Goal: Transaction & Acquisition: Purchase product/service

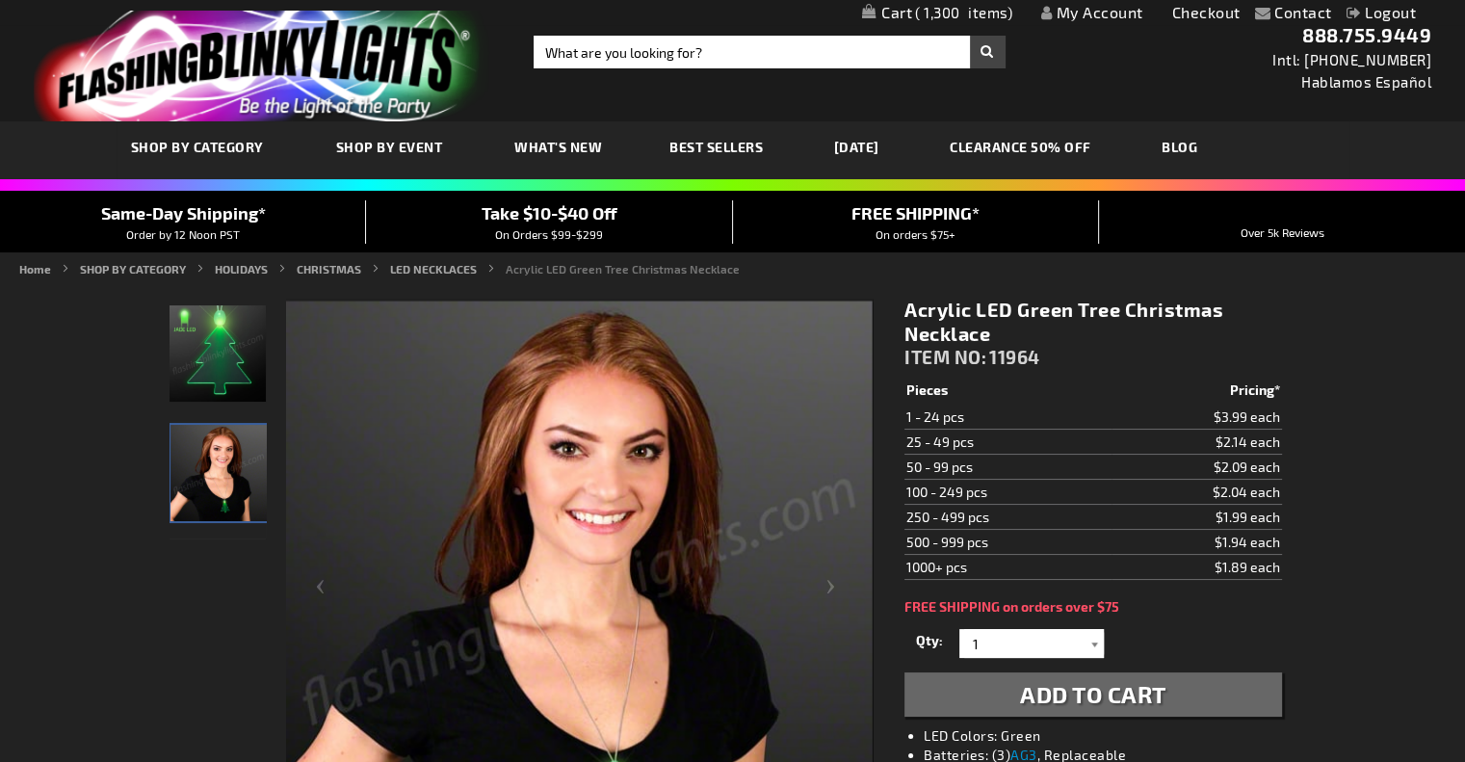
click at [1088, 643] on div at bounding box center [1093, 643] width 19 height 29
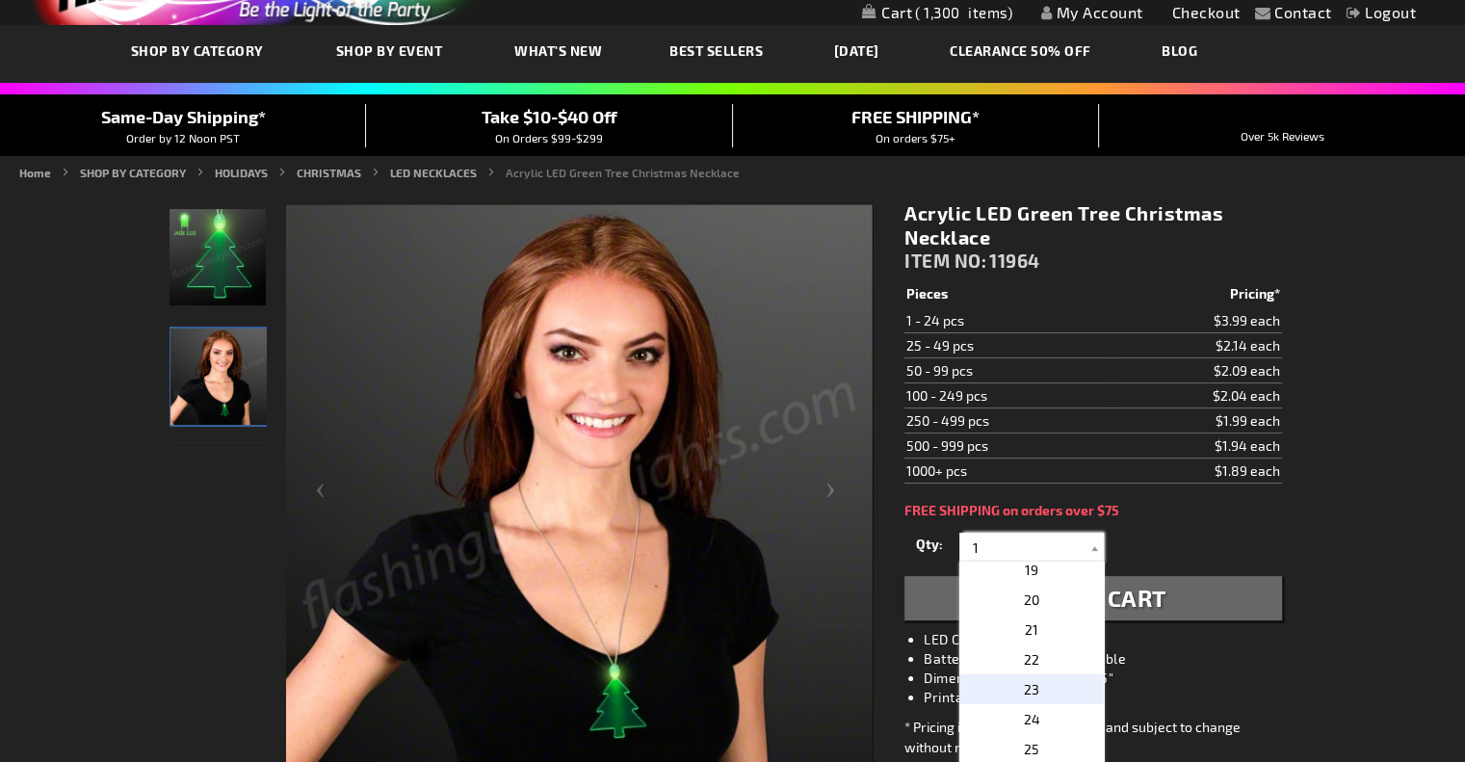
scroll to position [578, 0]
click at [930, 11] on span "1,300" at bounding box center [963, 12] width 97 height 17
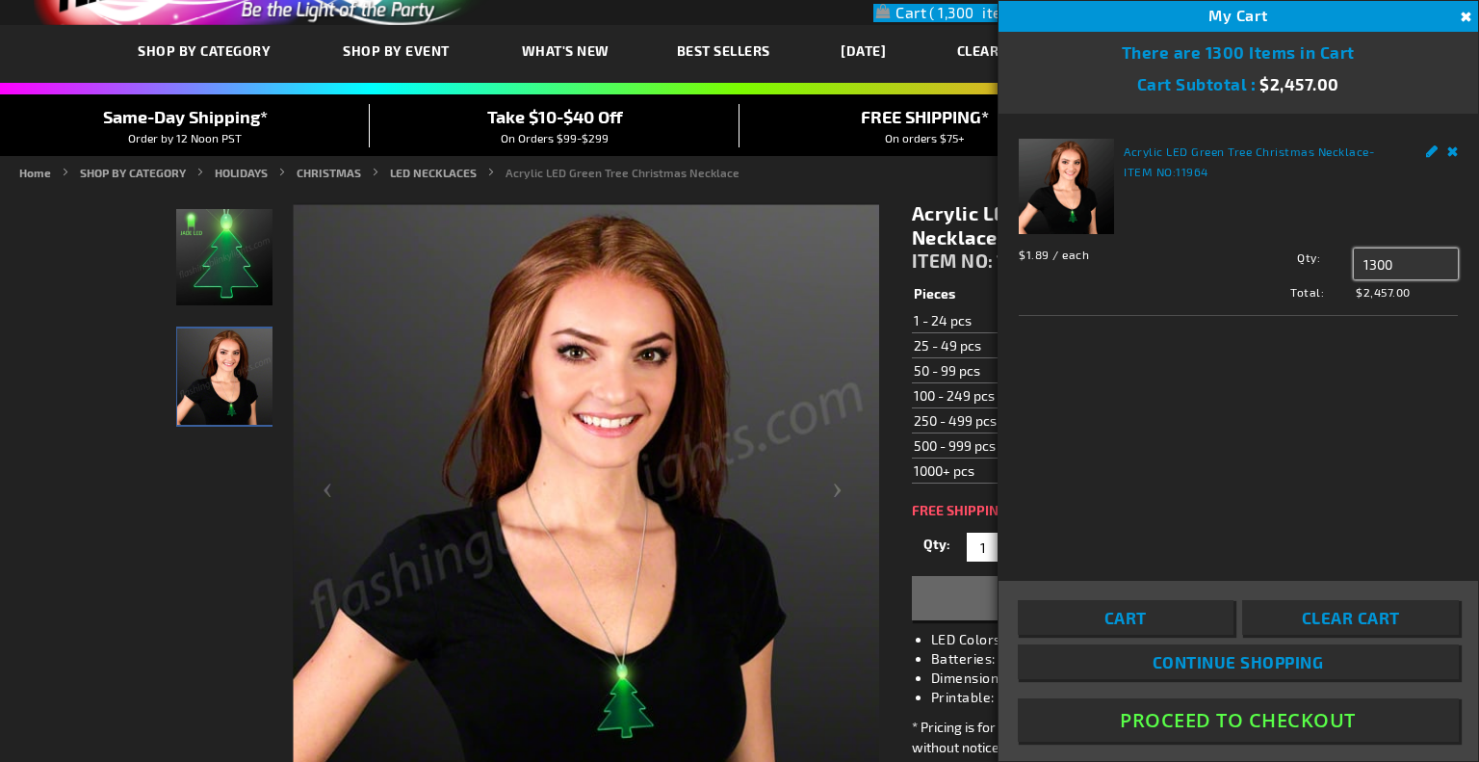
click at [1395, 269] on input "1300" at bounding box center [1406, 263] width 104 height 31
type input "1200"
click at [1383, 450] on div "Acrylic LED Green Tree Christmas Necklace - ITEM NO: 11964 $1.89 / each Total: …" at bounding box center [1239, 334] width 480 height 441
click at [1385, 303] on span "Update" at bounding box center [1396, 300] width 45 height 13
click at [1287, 729] on button "Proceed To Checkout" at bounding box center [1238, 719] width 441 height 43
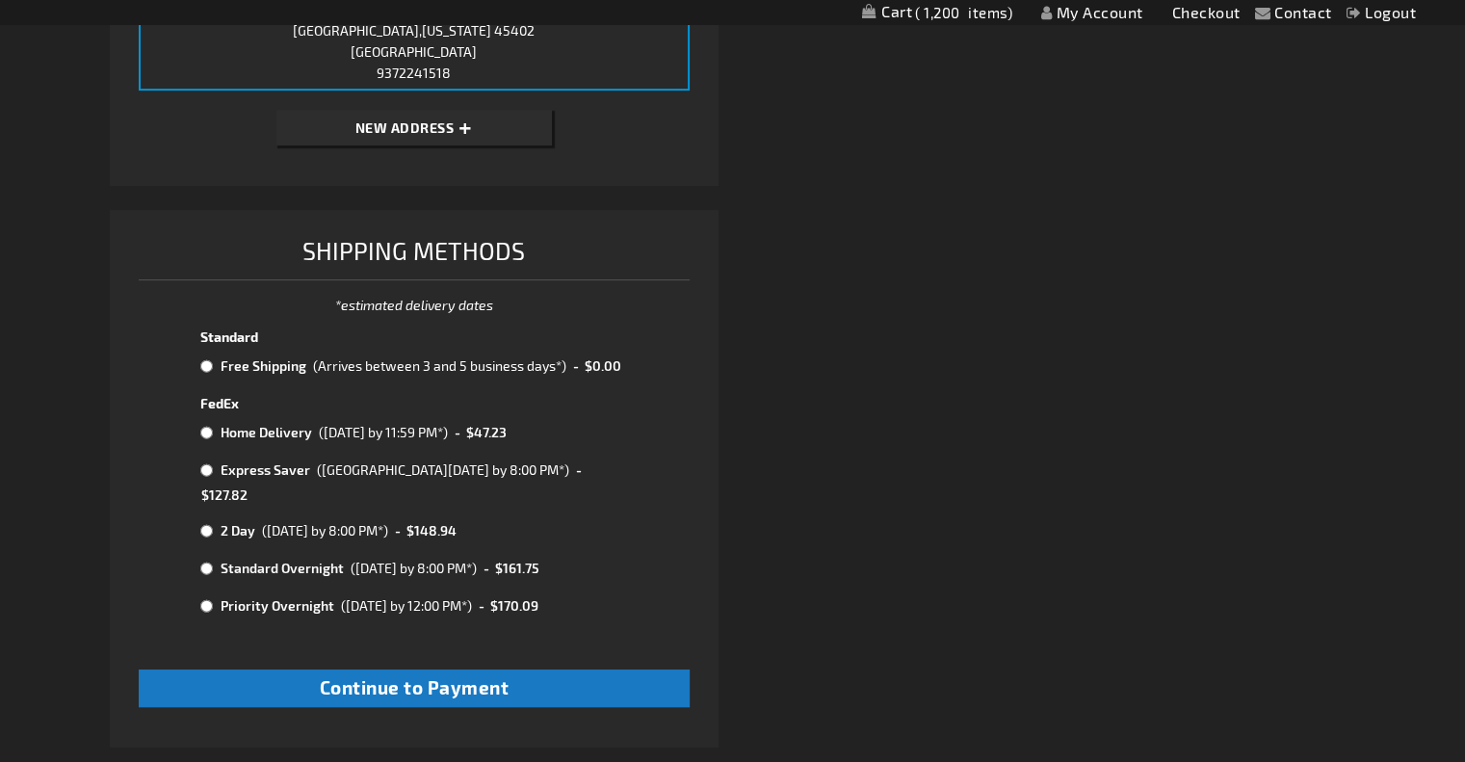
scroll to position [750, 0]
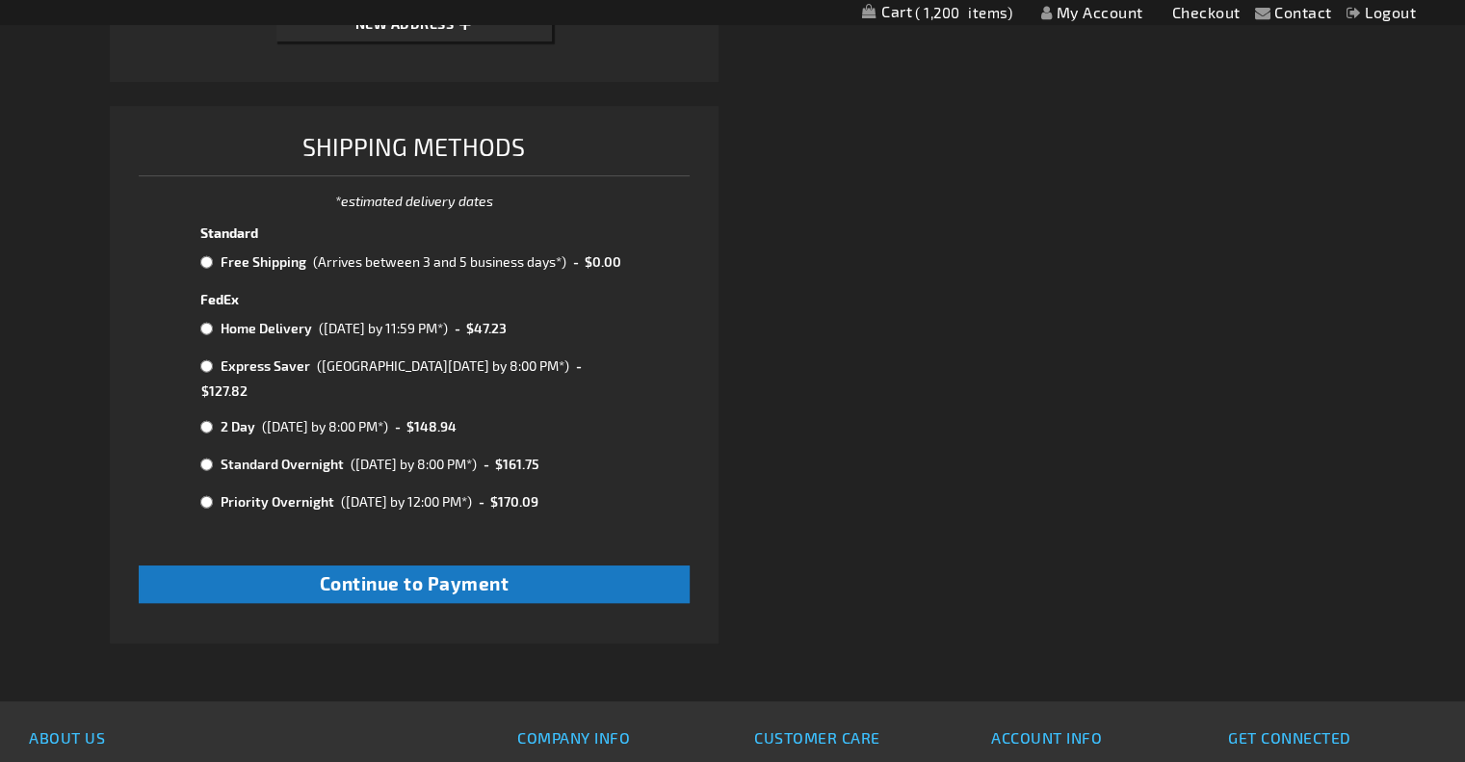
click at [202, 261] on input "radio" at bounding box center [206, 261] width 13 height 15
radio input "true"
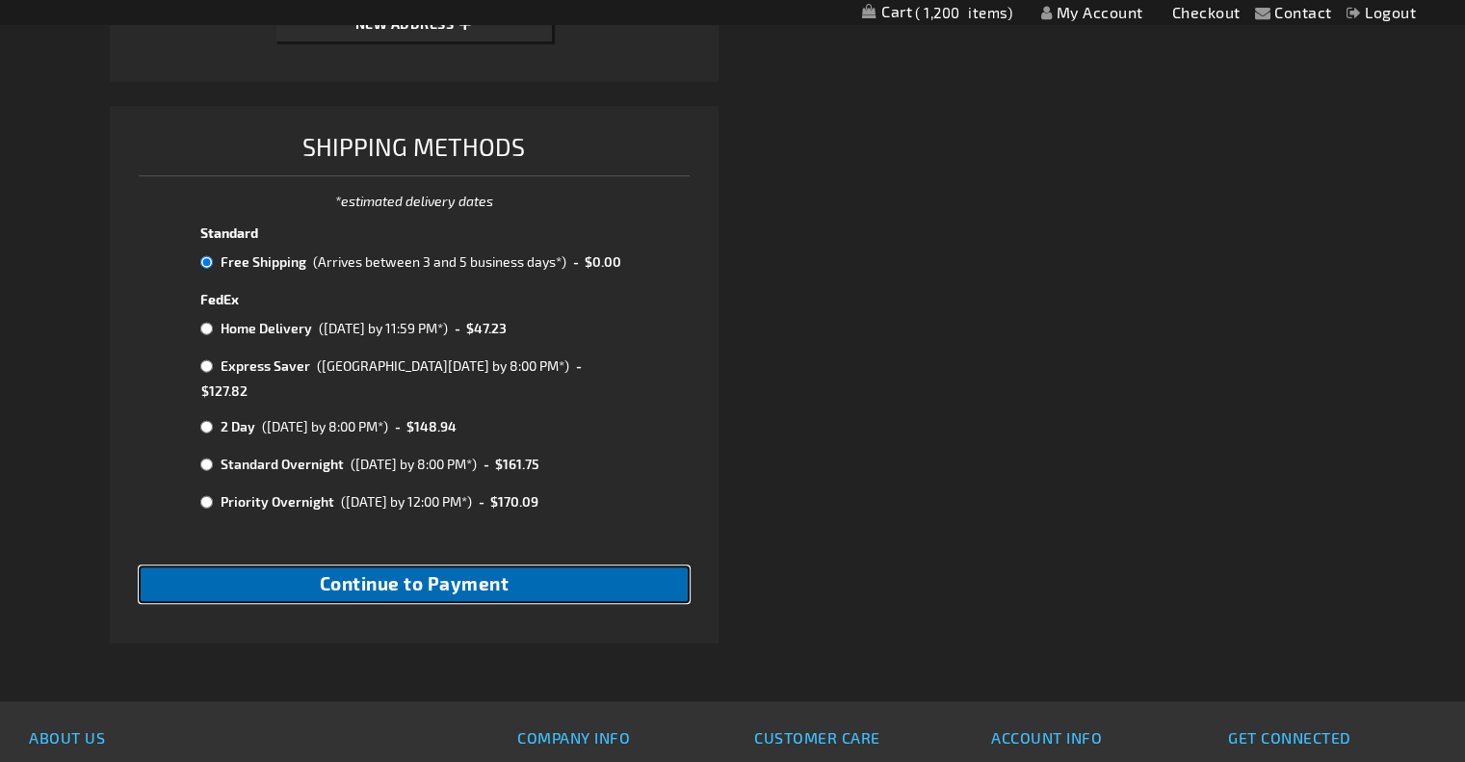
click at [495, 573] on span "Continue to Payment" at bounding box center [415, 583] width 190 height 22
checkbox input "true"
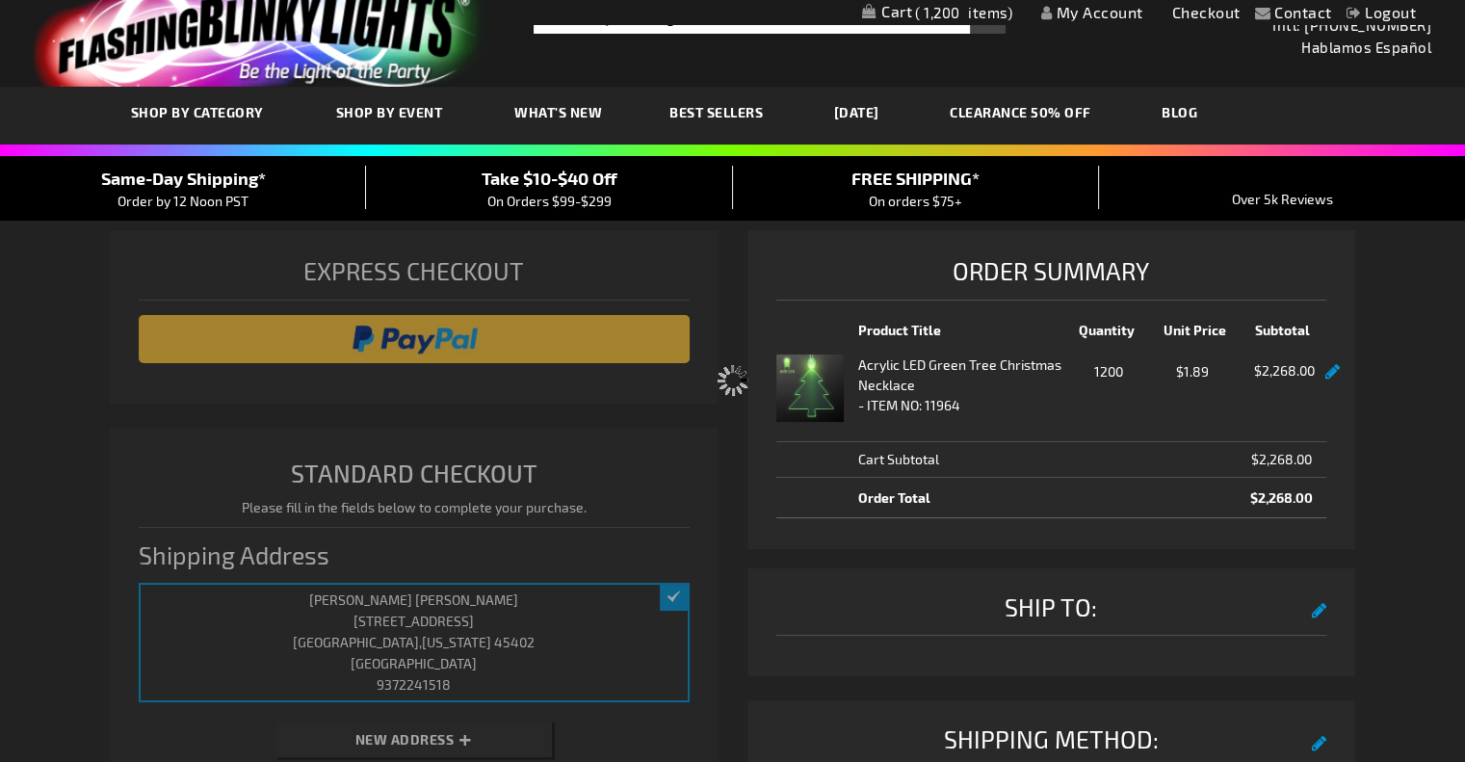
select select "e9711a3bc38a0d3ff201dd50c453b498fb8f3e48"
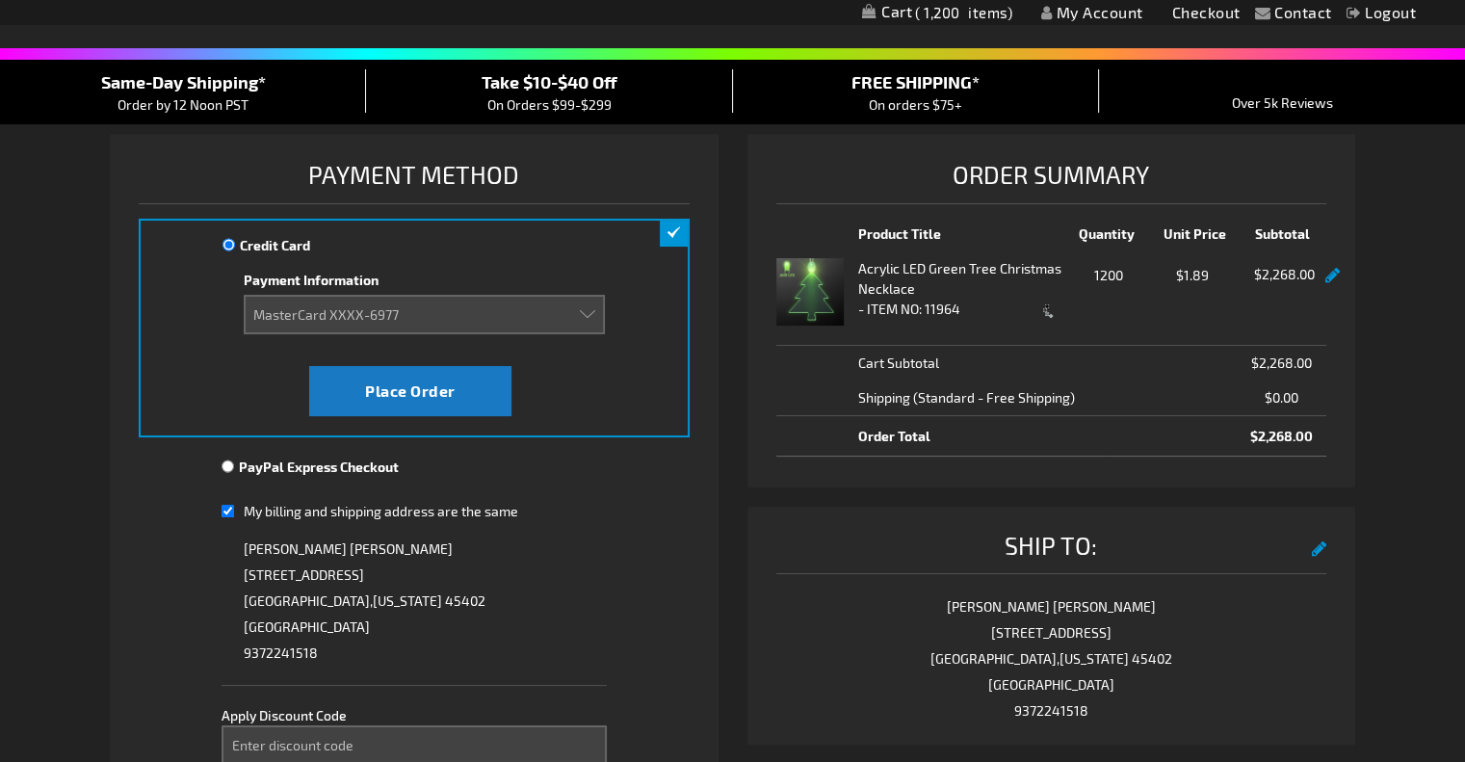
scroll to position [385, 0]
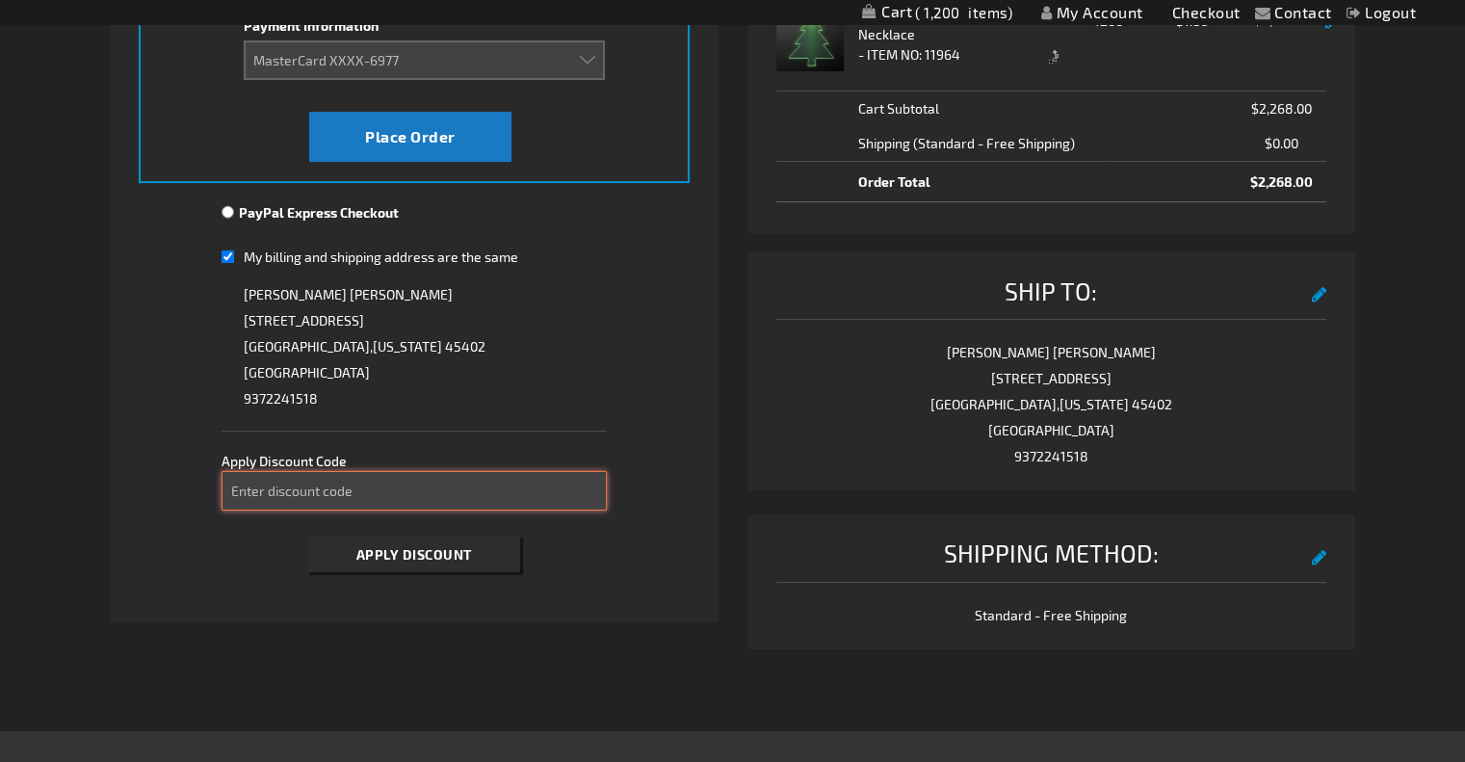
click at [454, 502] on input "Enter discount code" at bounding box center [413, 490] width 385 height 39
type input "SPOOKY10"
click at [456, 546] on span "Apply Discount" at bounding box center [414, 554] width 116 height 16
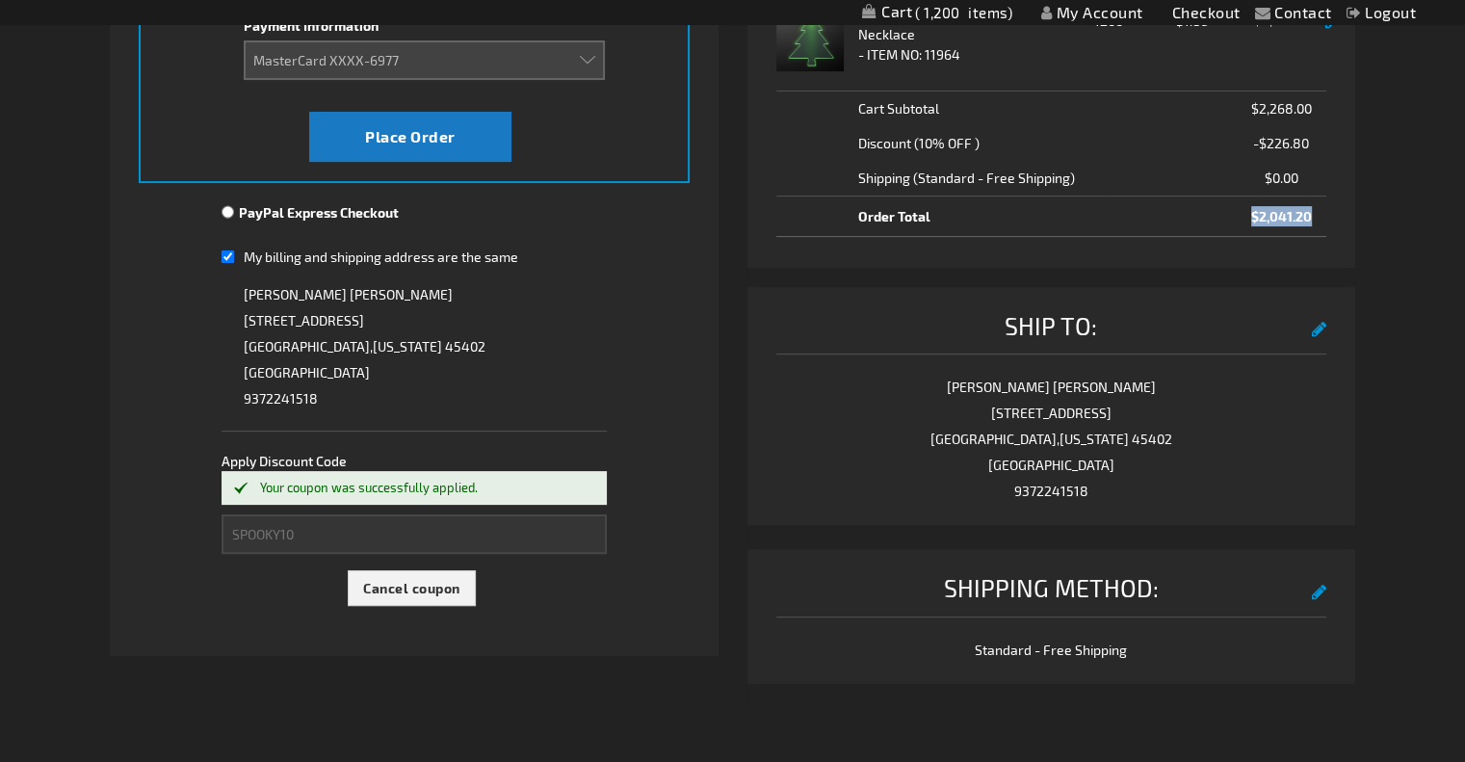
drag, startPoint x: 1321, startPoint y: 216, endPoint x: 1214, endPoint y: 220, distance: 107.0
click at [1210, 218] on td "$2,041.20" at bounding box center [1215, 215] width 221 height 40
copy span "$2,041.20"
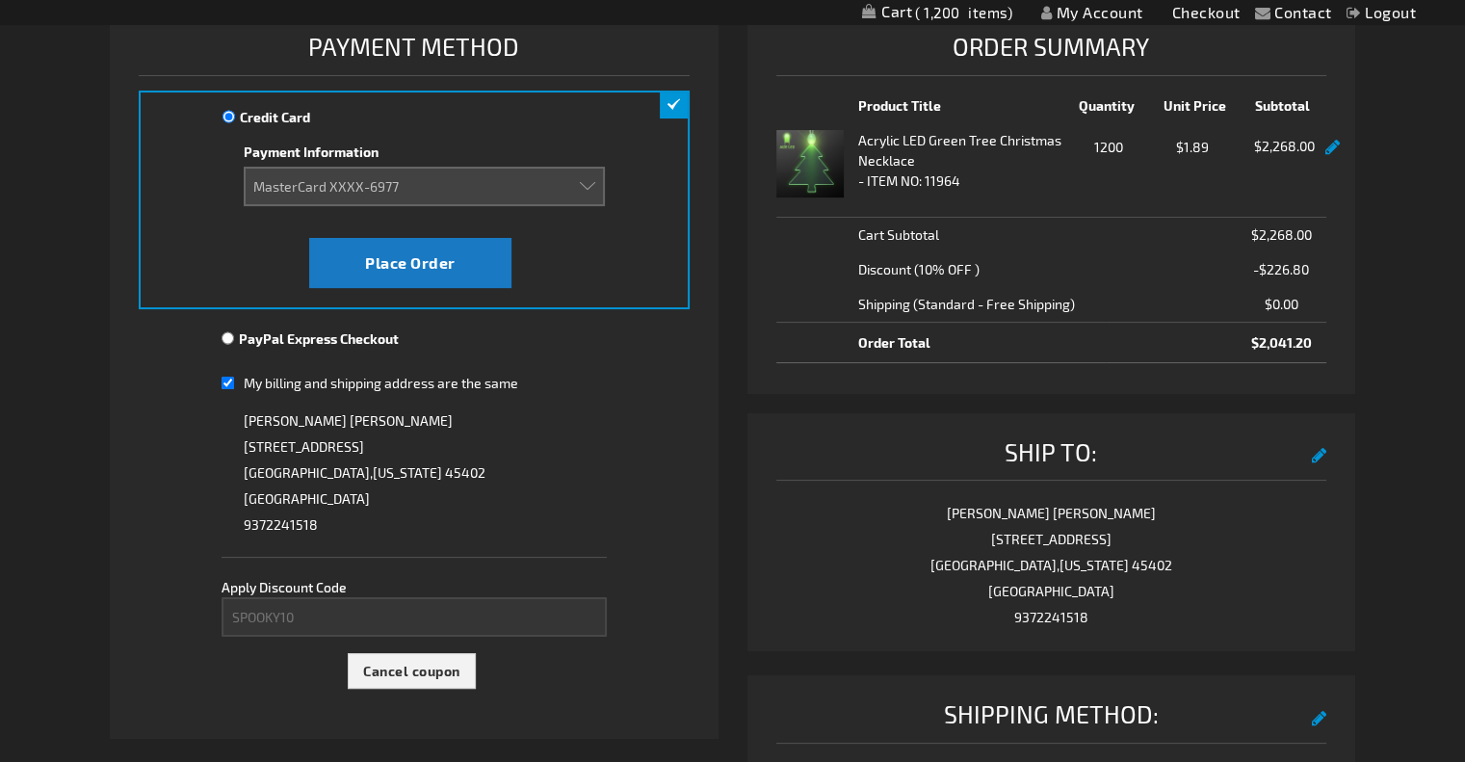
scroll to position [0, 0]
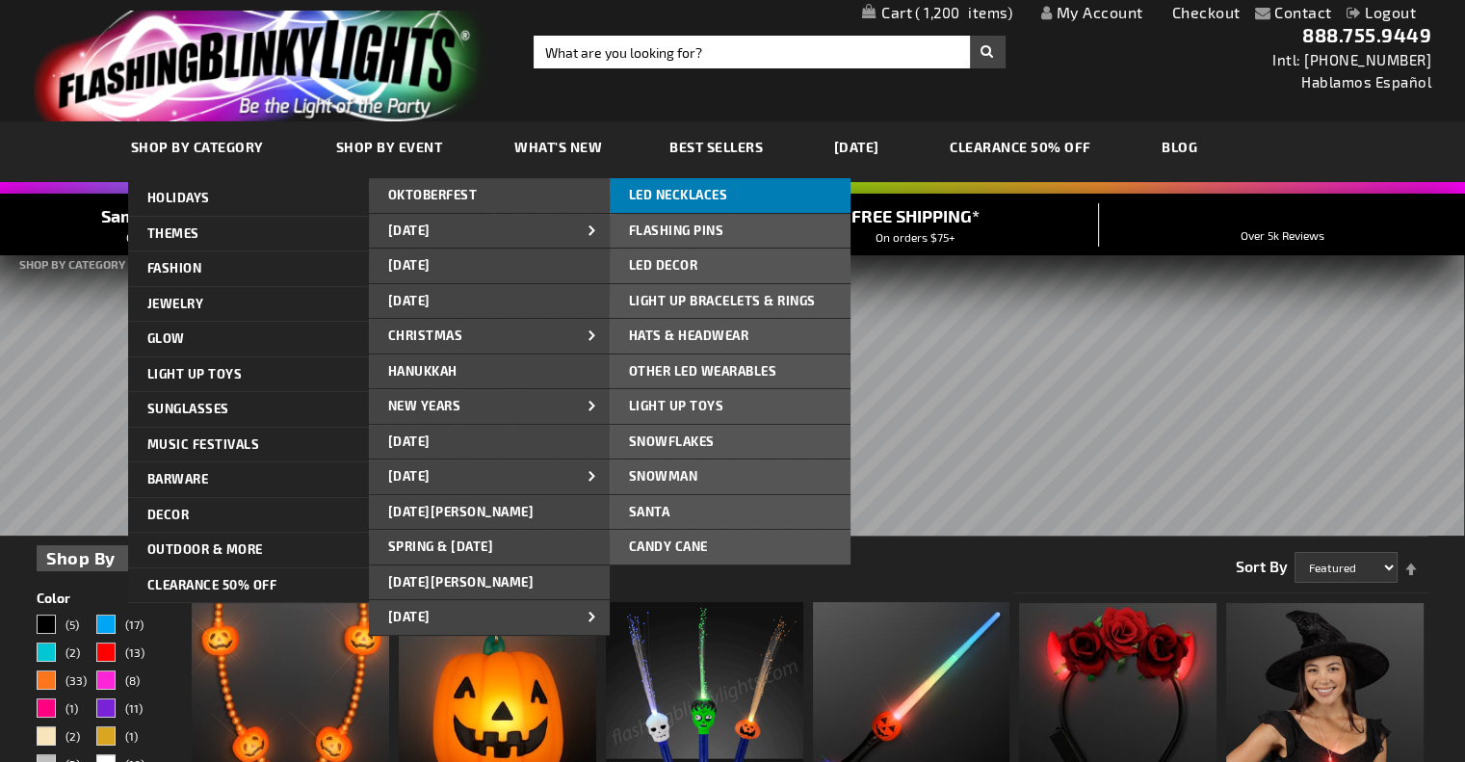
click at [656, 200] on span "LED NECKLACES" at bounding box center [678, 194] width 99 height 15
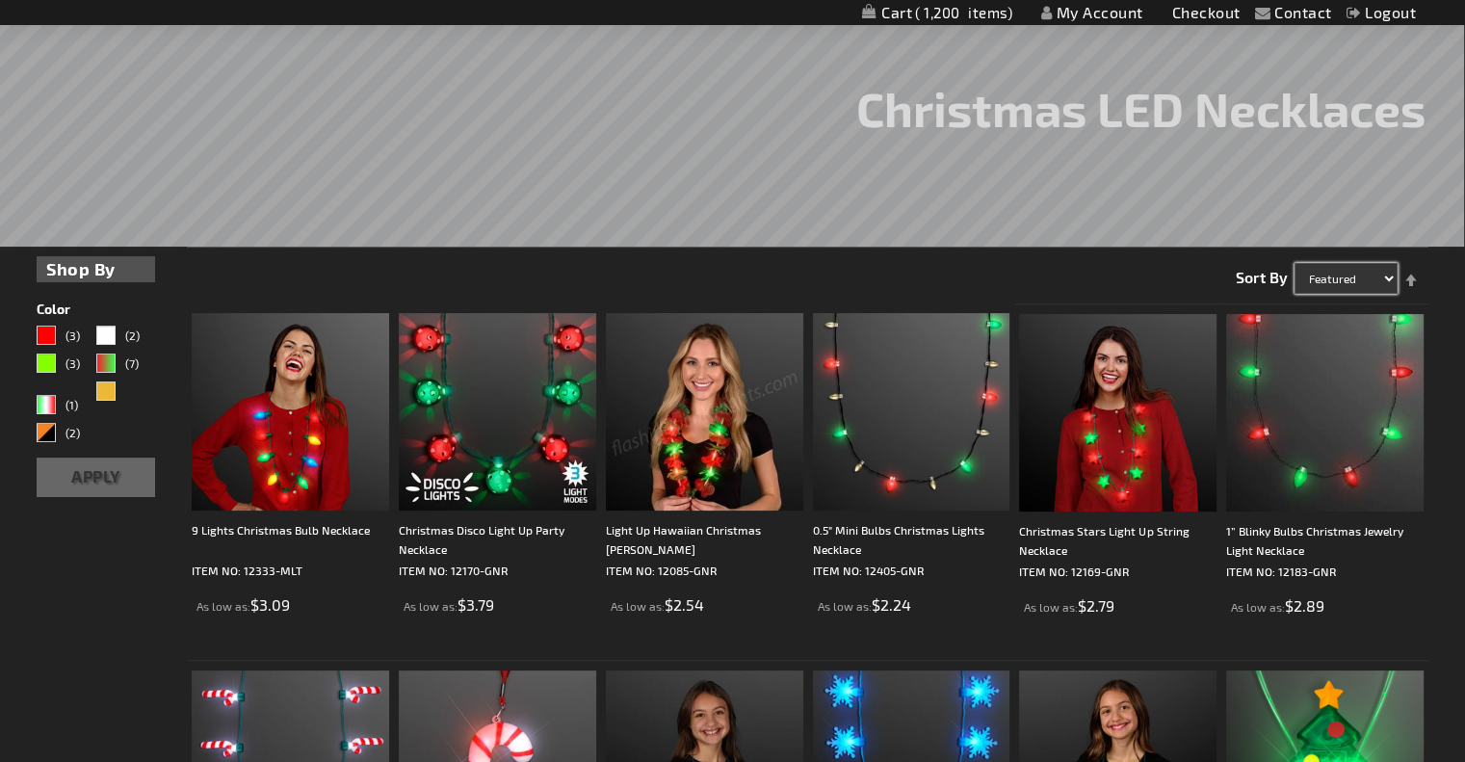
click at [1365, 283] on select "Featured Name Price Best Sellers" at bounding box center [1345, 278] width 103 height 31
select select "price"
click at [1294, 263] on select "Featured Name Price Best Sellers" at bounding box center [1345, 278] width 103 height 31
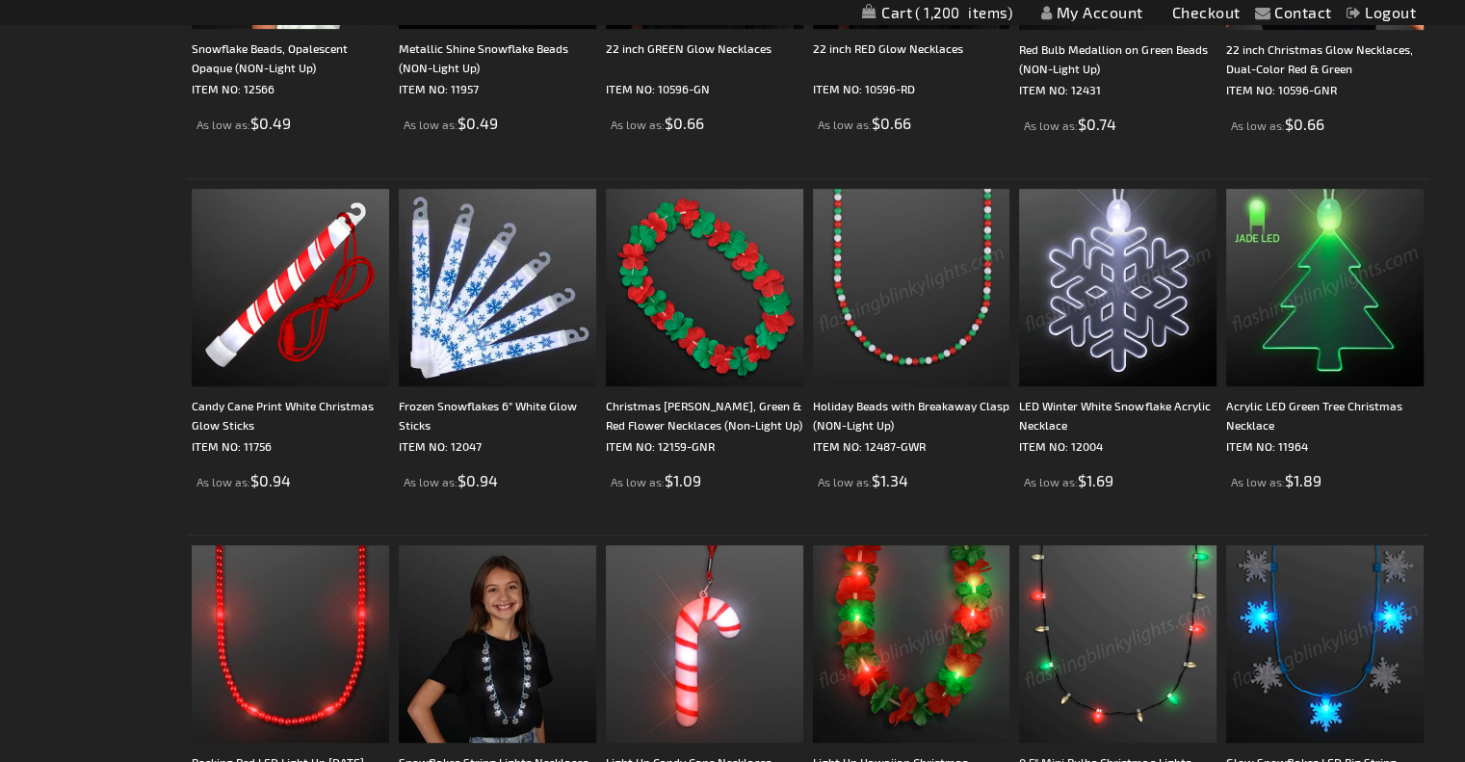
scroll to position [674, 0]
